Goal: Information Seeking & Learning: Compare options

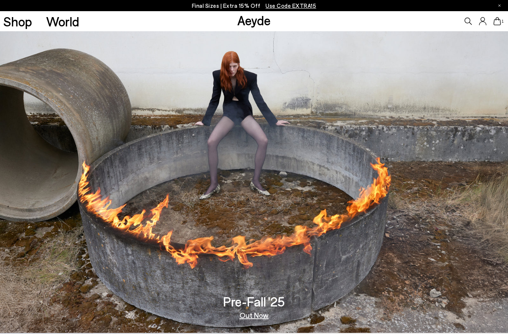
scroll to position [1, 0]
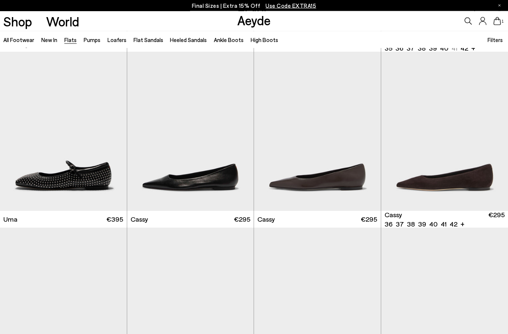
scroll to position [700, 0]
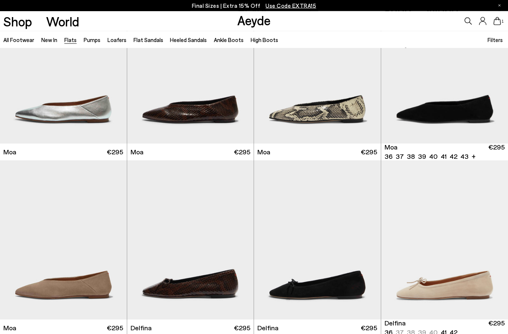
scroll to position [1125, 0]
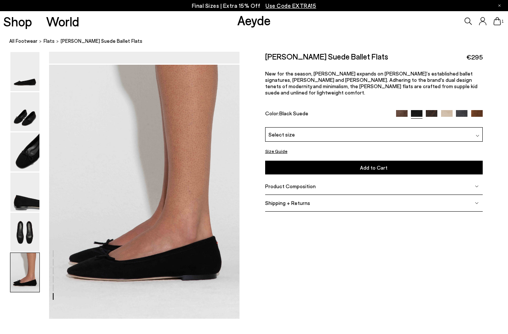
scroll to position [1327, 0]
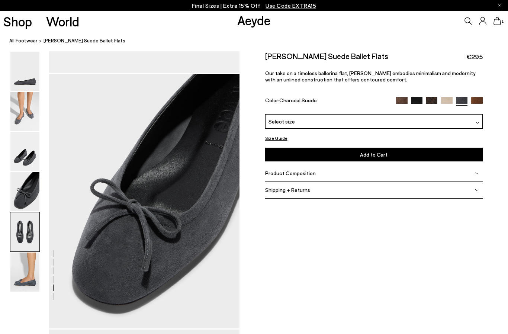
scroll to position [1327, 0]
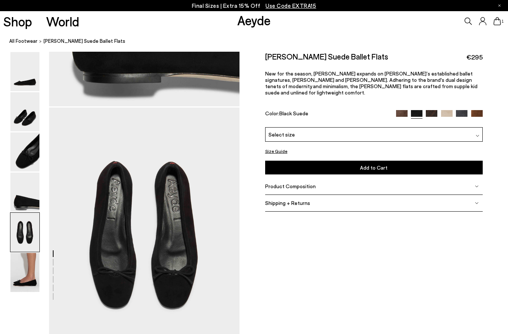
scroll to position [956, 0]
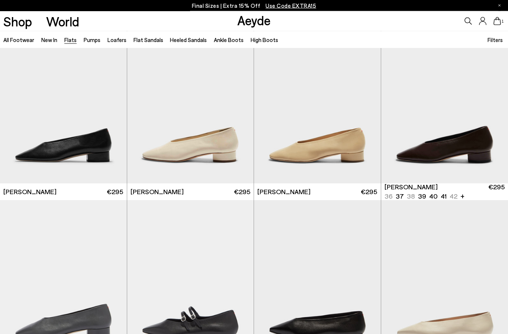
scroll to position [1784, 0]
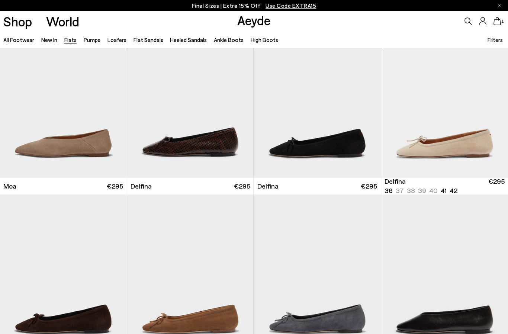
scroll to position [1261, 0]
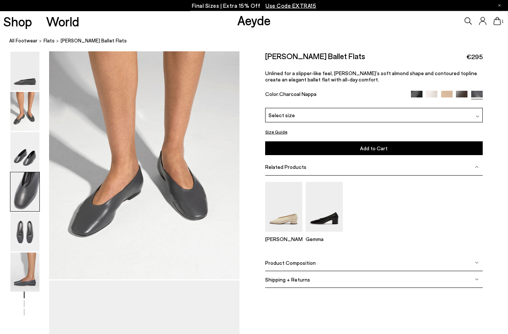
scroll to position [765, 0]
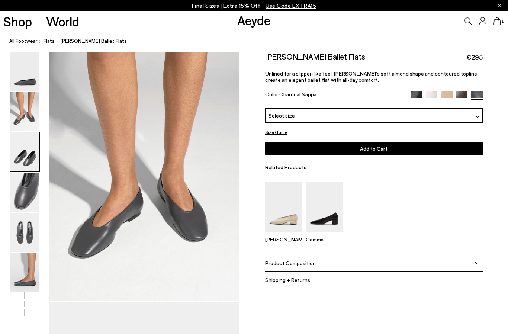
scroll to position [255, 0]
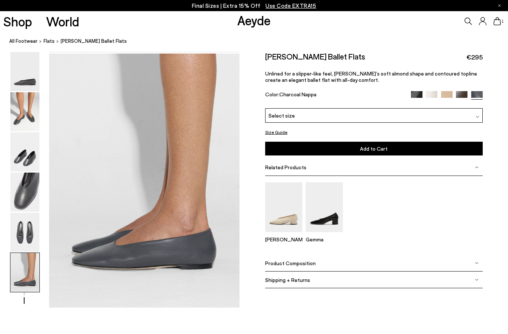
scroll to position [1327, 0]
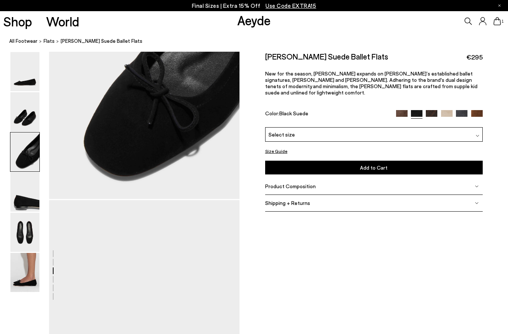
scroll to position [594, 0]
